Goal: Task Accomplishment & Management: Use online tool/utility

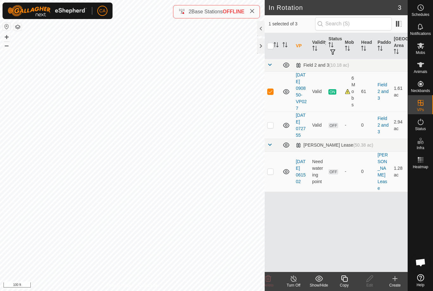
click at [347, 280] on icon at bounding box center [344, 278] width 6 height 6
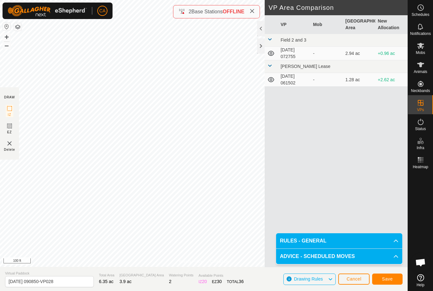
click at [389, 282] on button "Save" at bounding box center [387, 278] width 30 height 11
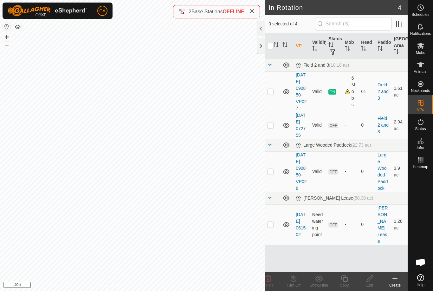
click at [273, 128] on p-checkbox at bounding box center [270, 124] width 6 height 5
checkbox input "false"
click at [273, 174] on p-checkbox at bounding box center [270, 171] width 6 height 5
checkbox input "true"
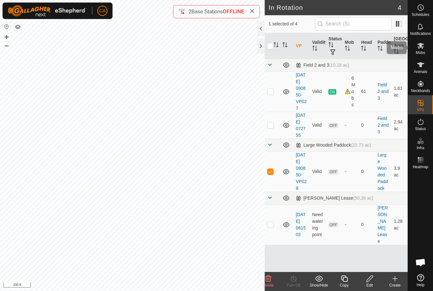
click at [425, 51] on span "Mobs" at bounding box center [420, 53] width 9 height 4
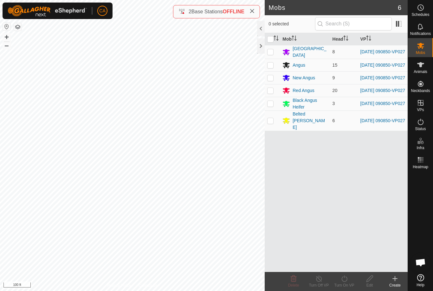
click at [269, 41] on input "checkbox" at bounding box center [270, 39] width 6 height 6
checkbox input "true"
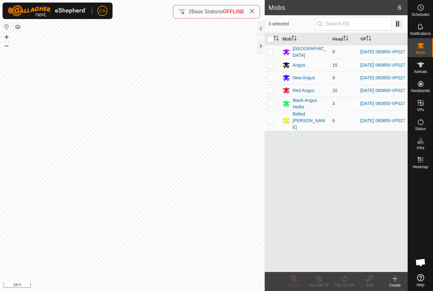
checkbox input "true"
click at [344, 280] on icon at bounding box center [345, 279] width 8 height 8
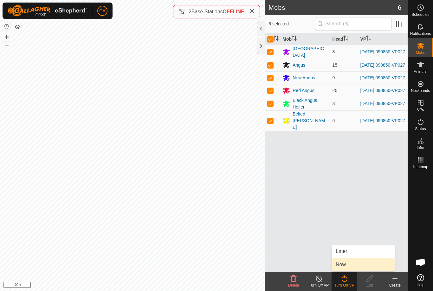
click at [357, 266] on link "Now" at bounding box center [363, 264] width 63 height 13
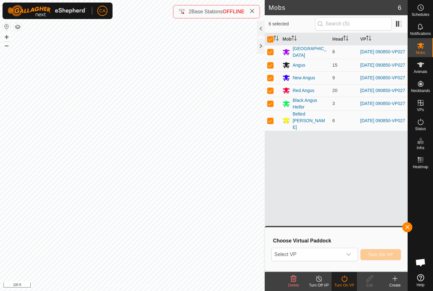
click at [327, 257] on span "Select VP" at bounding box center [307, 254] width 70 height 13
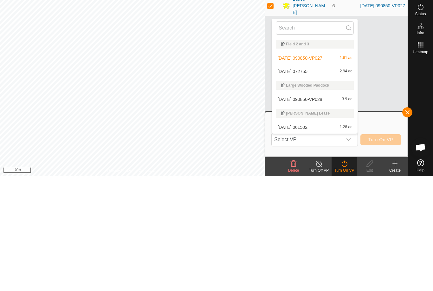
click at [322, 212] on span "[DATE] 090850-VP028" at bounding box center [300, 214] width 45 height 4
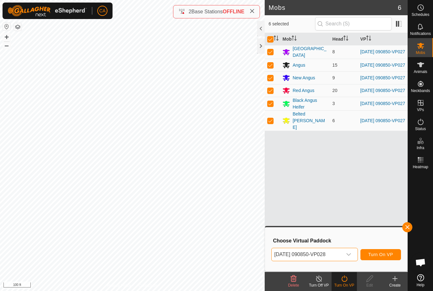
click at [386, 256] on span "Turn On VP" at bounding box center [381, 254] width 25 height 5
